Goal: Navigation & Orientation: Find specific page/section

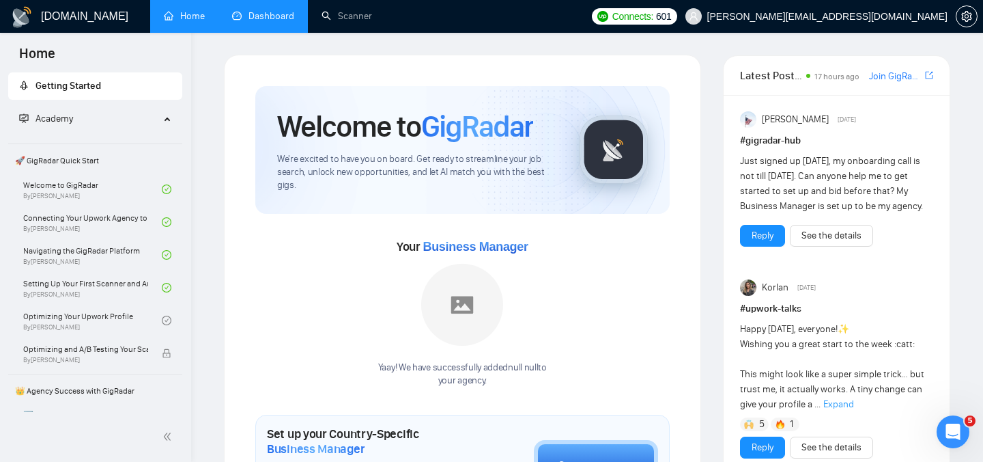
click at [265, 20] on link "Dashboard" at bounding box center [263, 16] width 62 height 12
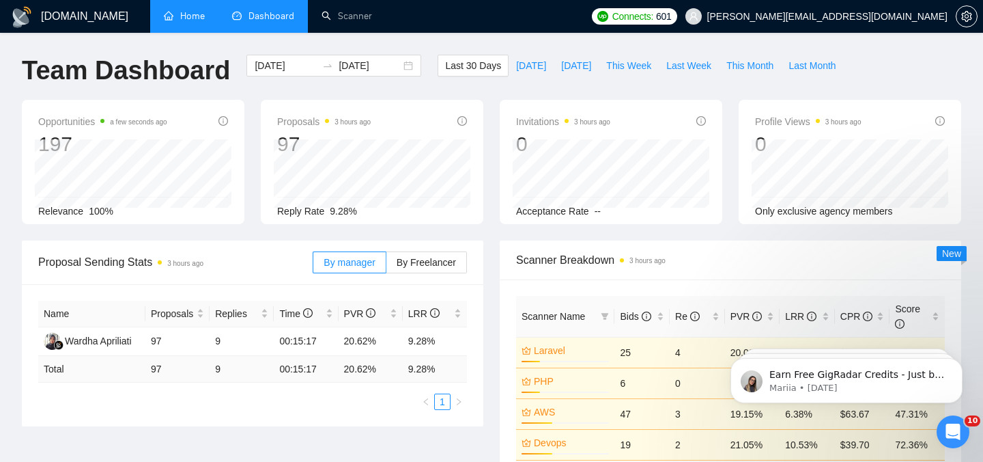
click at [182, 22] on link "Home" at bounding box center [184, 16] width 41 height 12
